Goal: Information Seeking & Learning: Learn about a topic

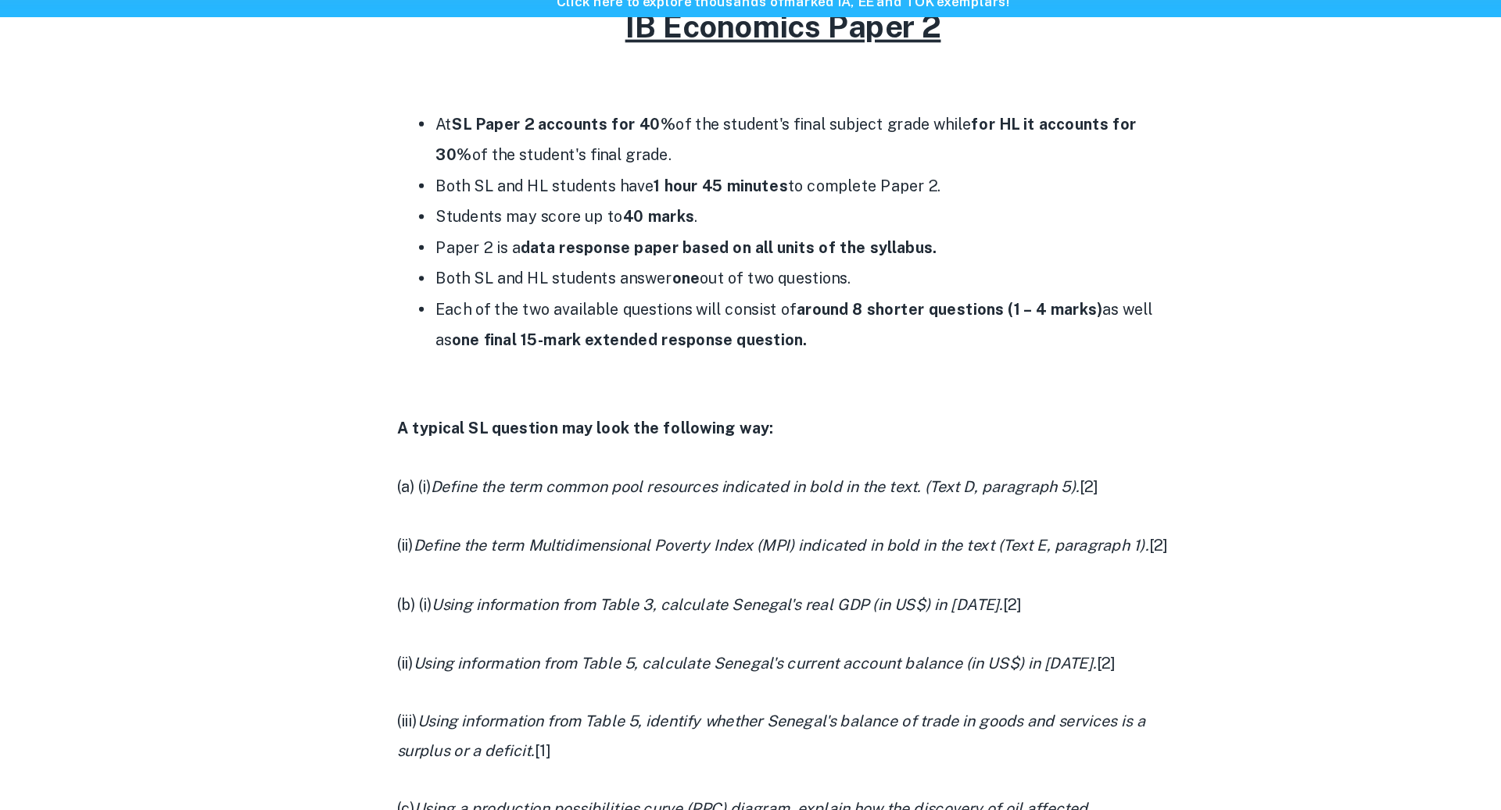
scroll to position [685, 0]
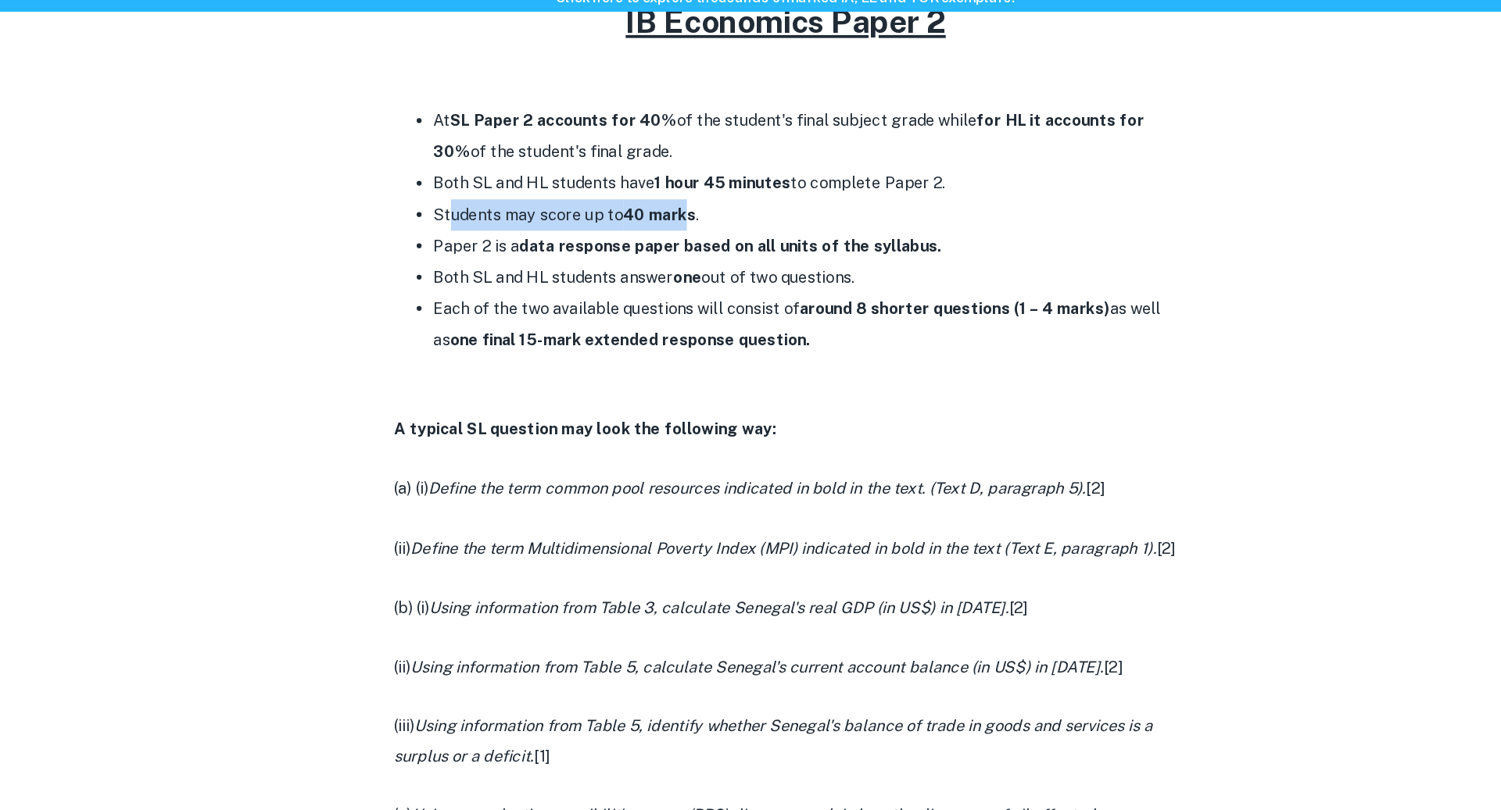
drag, startPoint x: 483, startPoint y: 248, endPoint x: 673, endPoint y: 247, distance: 189.9
click at [673, 247] on li "Students may score up to 40 marks ." at bounding box center [766, 242] width 594 height 25
click at [939, 274] on li "Paper 2 is a data response paper based on all units of the syllabus." at bounding box center [766, 267] width 594 height 25
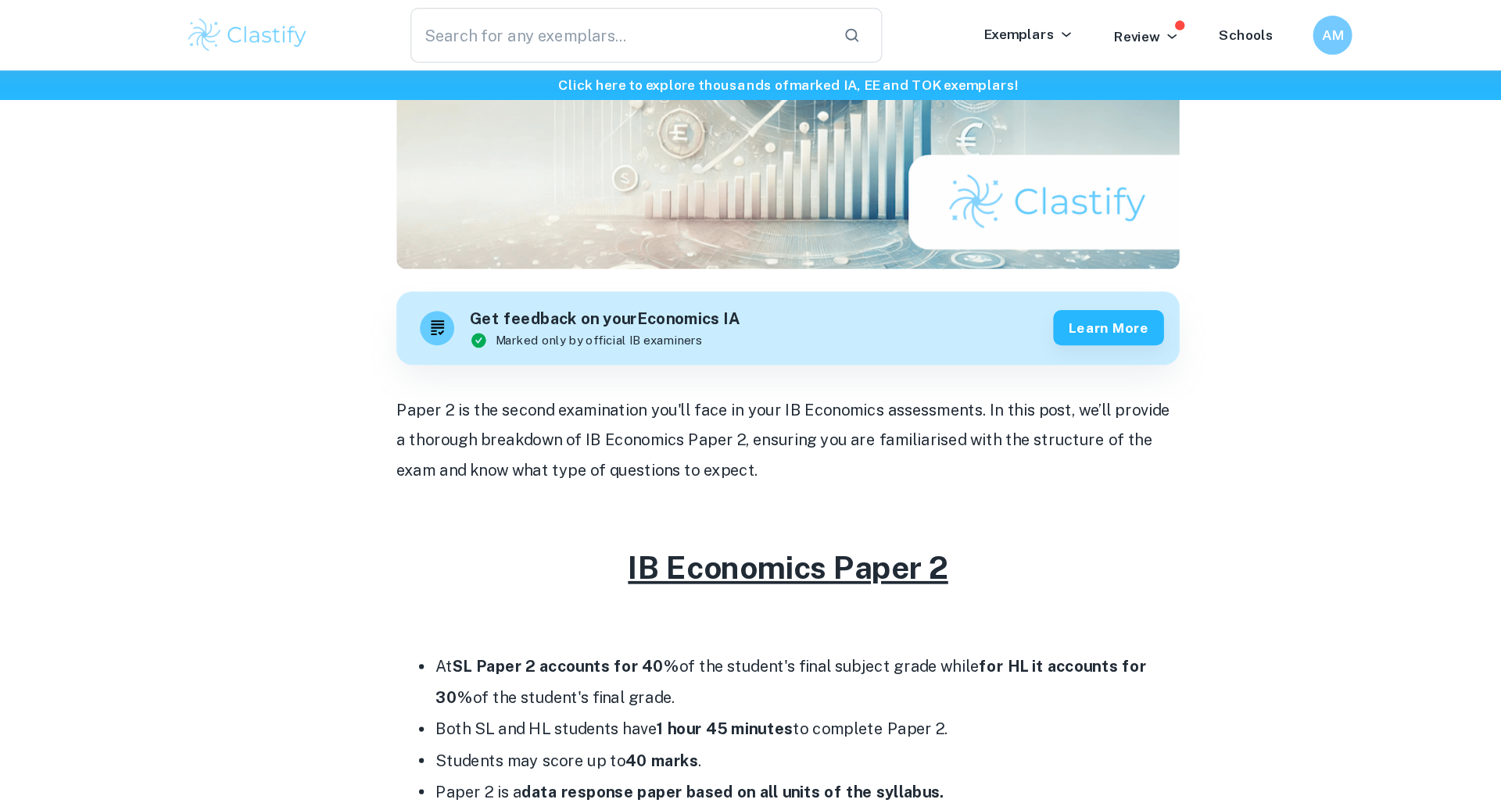
scroll to position [0, 0]
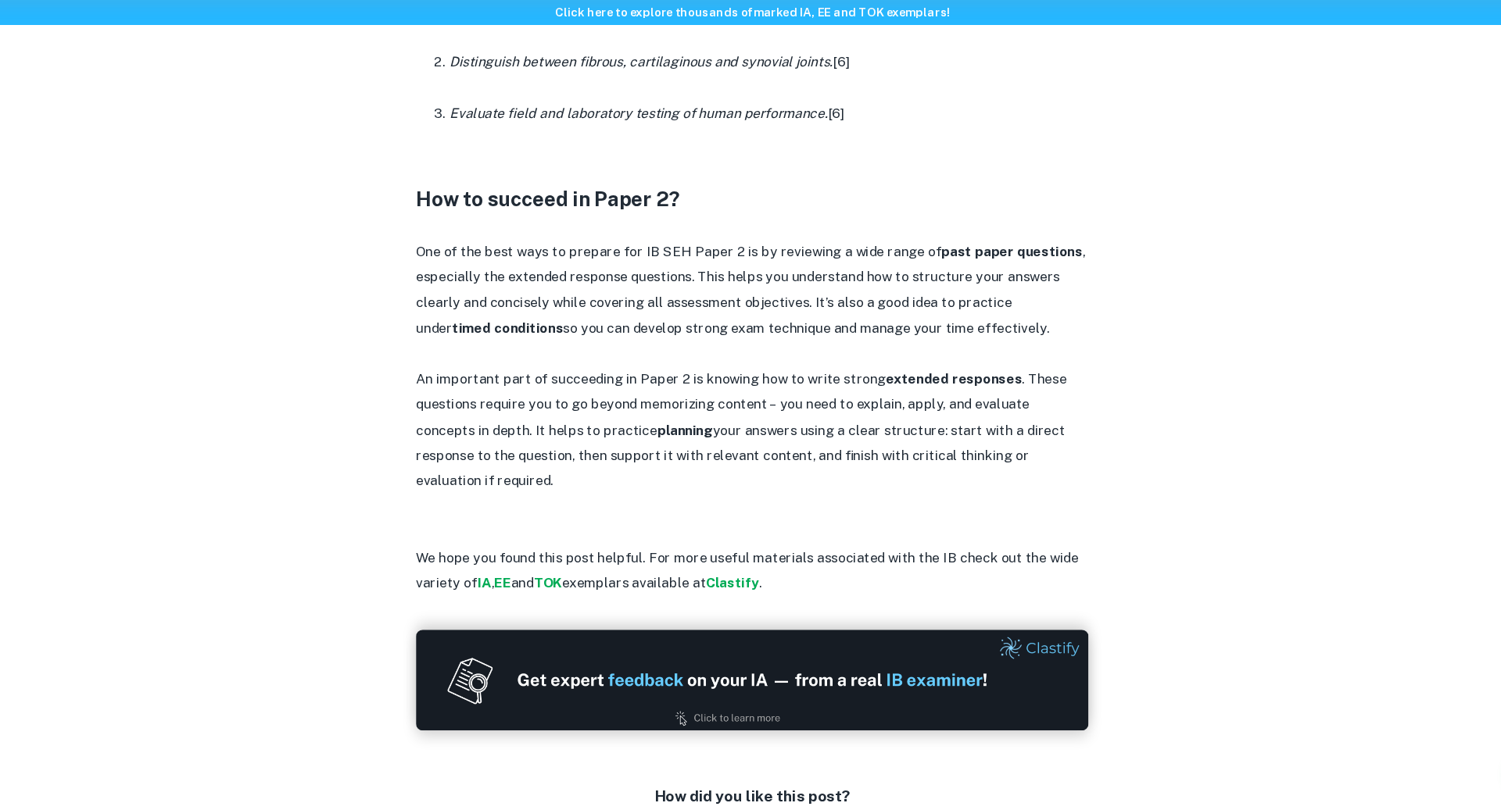
scroll to position [1345, 0]
